Goal: Navigation & Orientation: Understand site structure

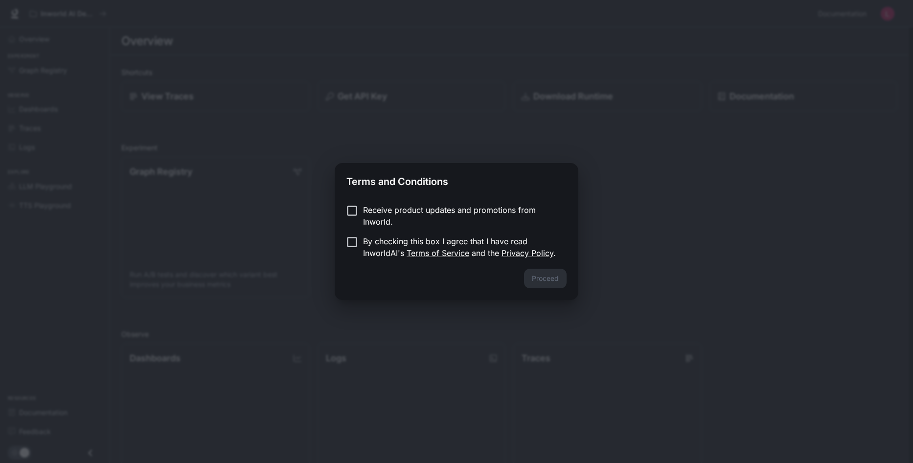
click at [412, 246] on p "By checking this box I agree that I have read InworldAI's Terms of Service and …" at bounding box center [461, 246] width 196 height 23
click at [549, 277] on button "Proceed" at bounding box center [545, 279] width 43 height 20
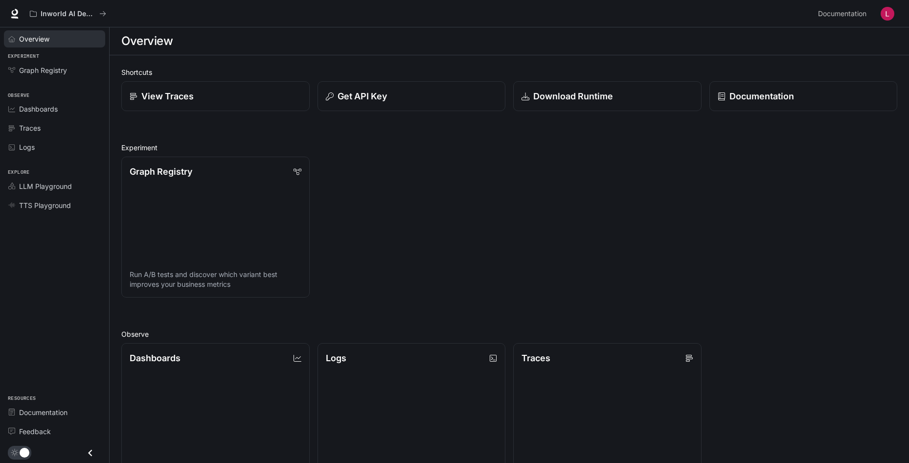
click at [48, 40] on span "Overview" at bounding box center [34, 39] width 30 height 10
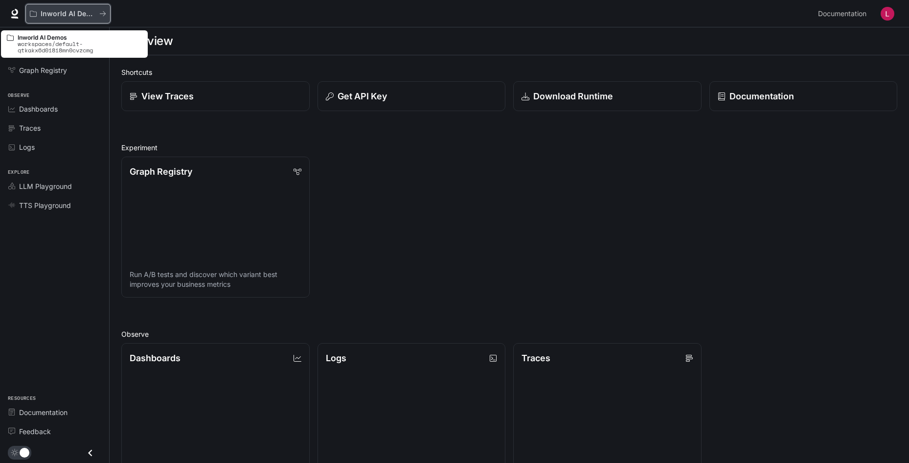
click at [65, 11] on p "Inworld AI Demos" at bounding box center [68, 14] width 55 height 8
